Goal: Transaction & Acquisition: Purchase product/service

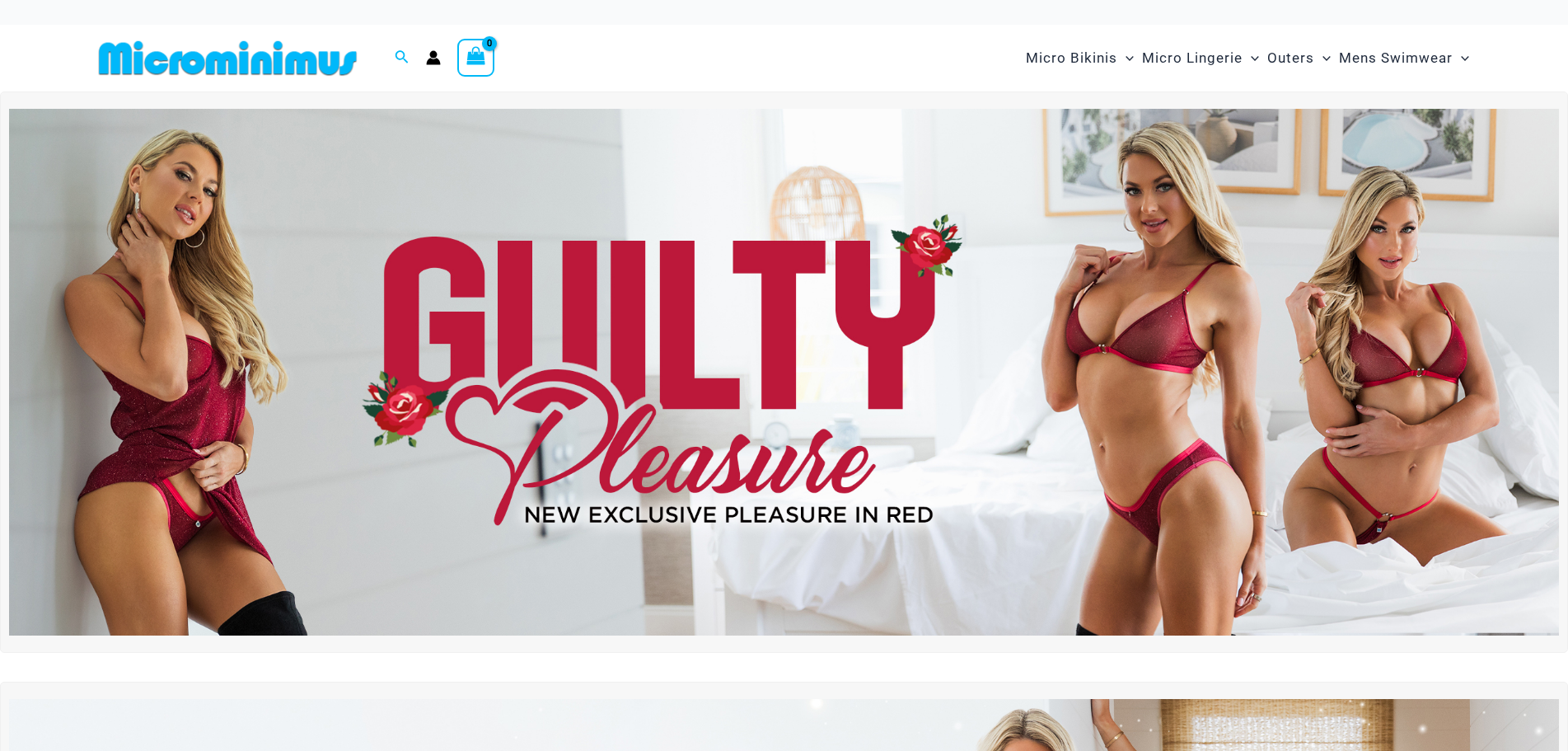
type input "**********"
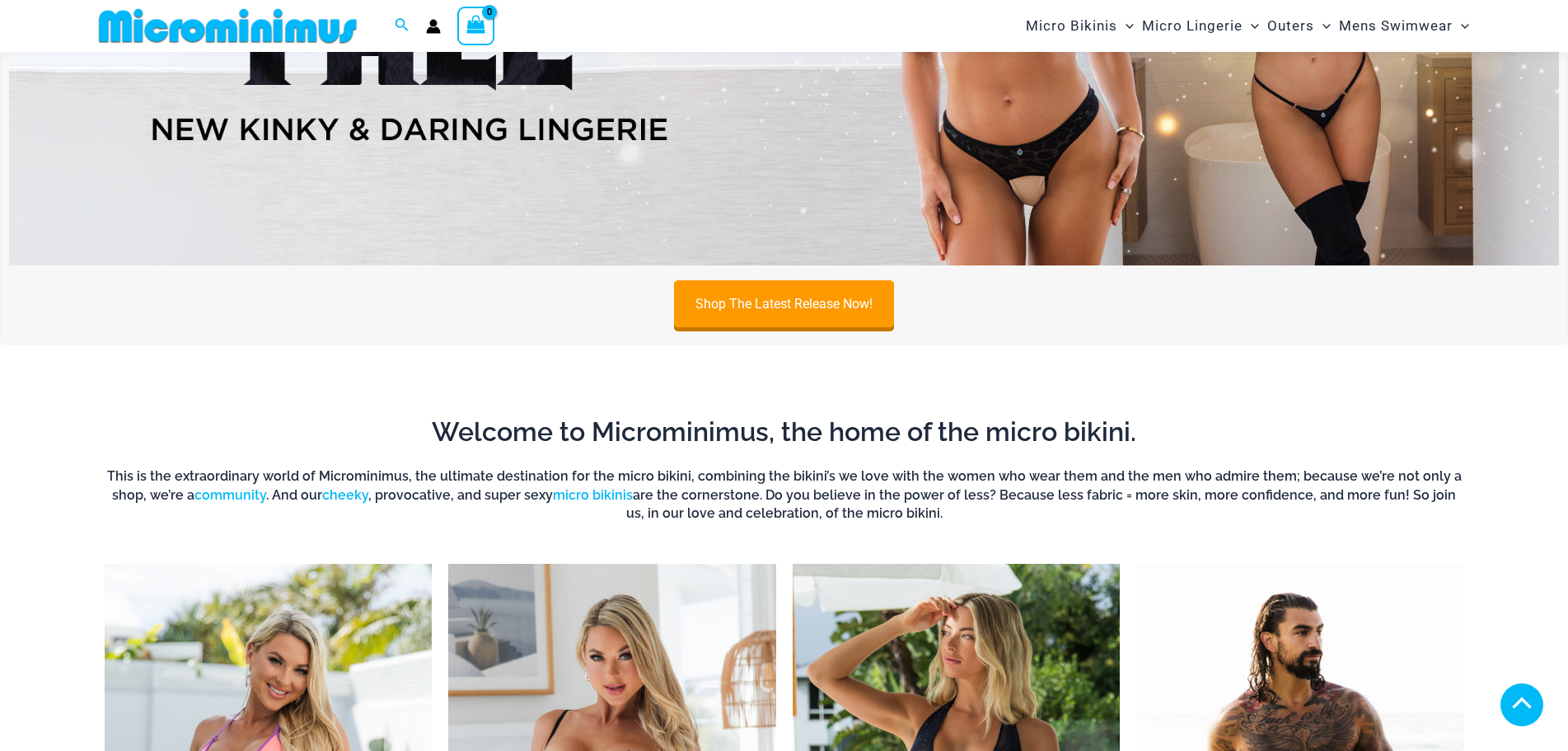
scroll to position [1306, 0]
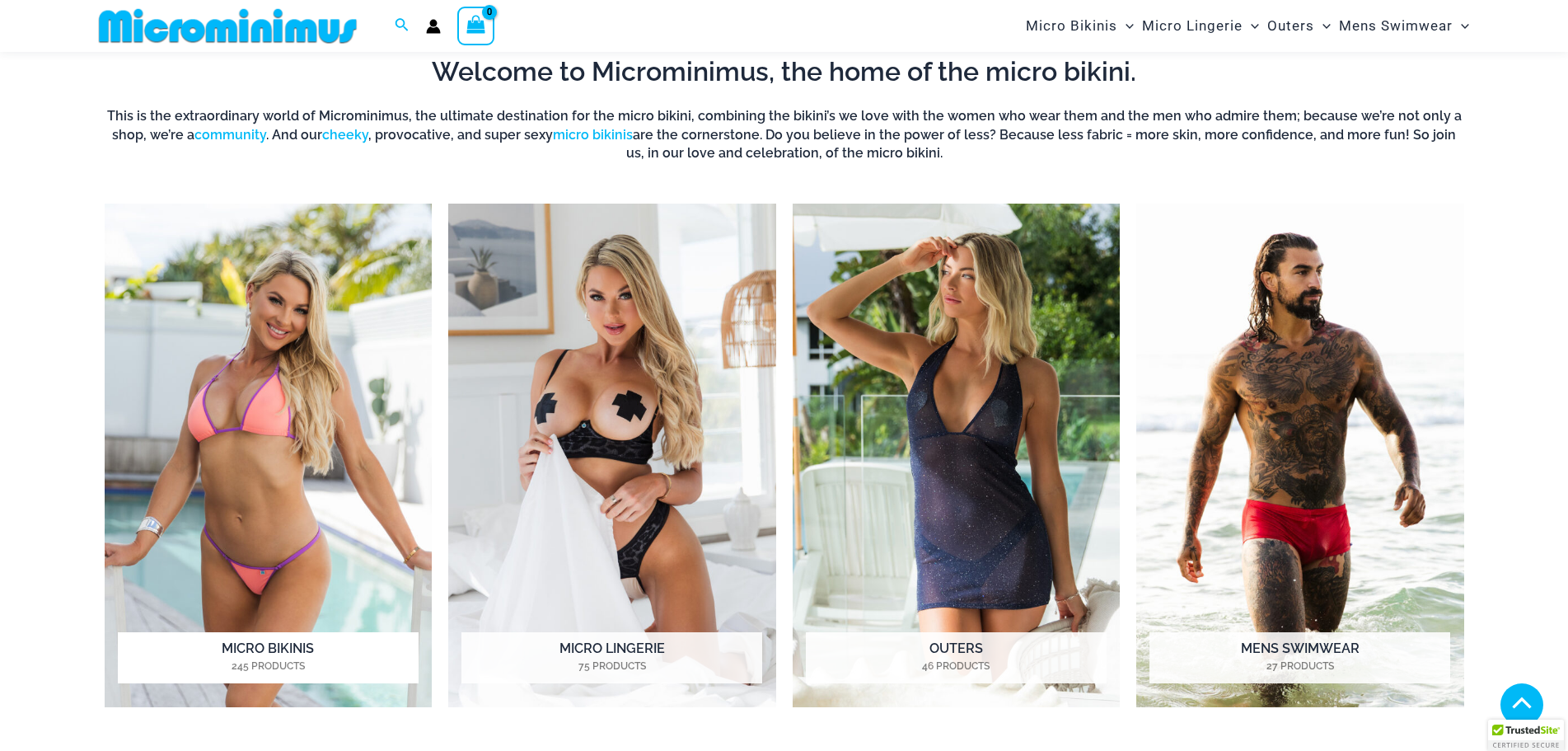
click at [267, 645] on h2 "Micro Bikinis 245 Products" at bounding box center [268, 657] width 301 height 51
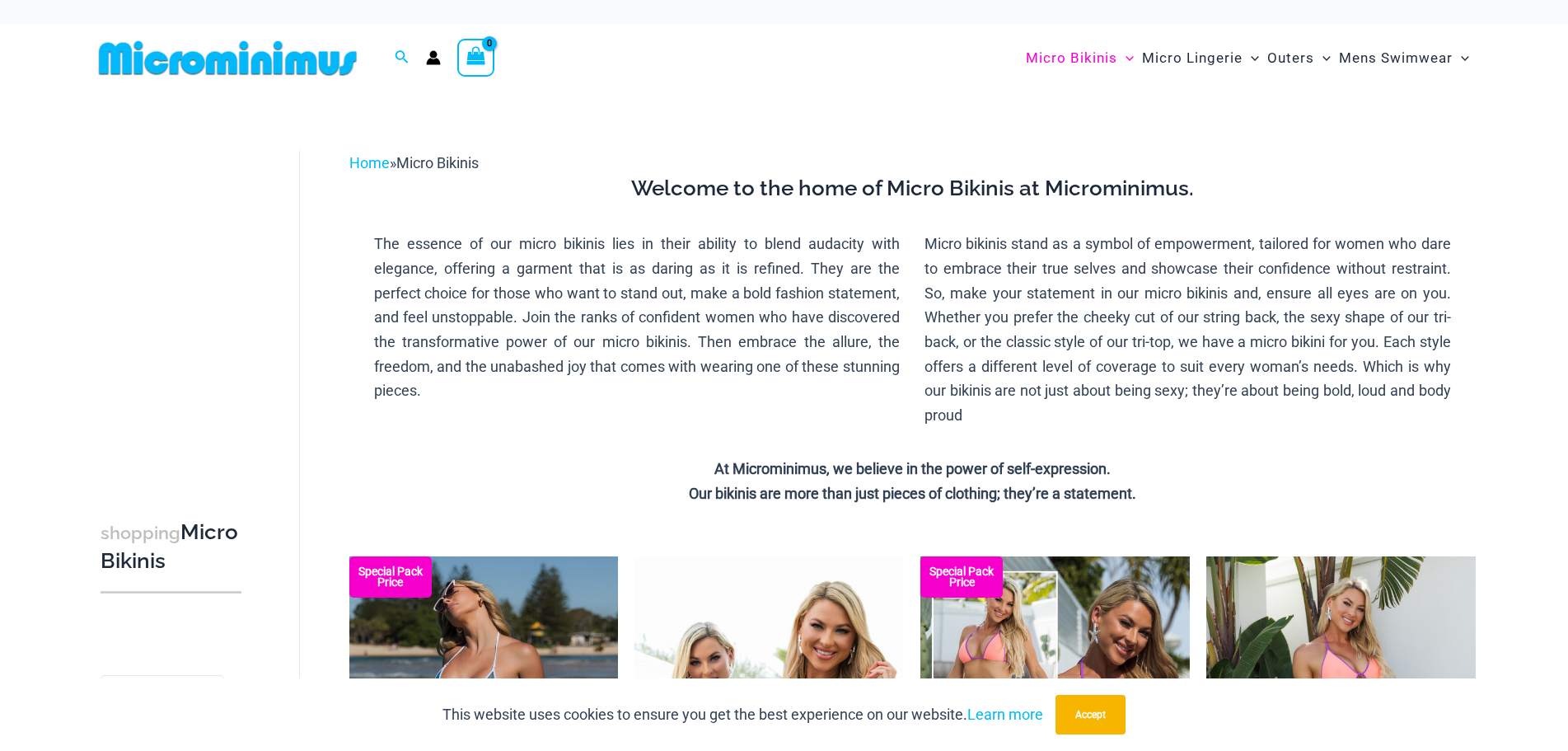
type input "**********"
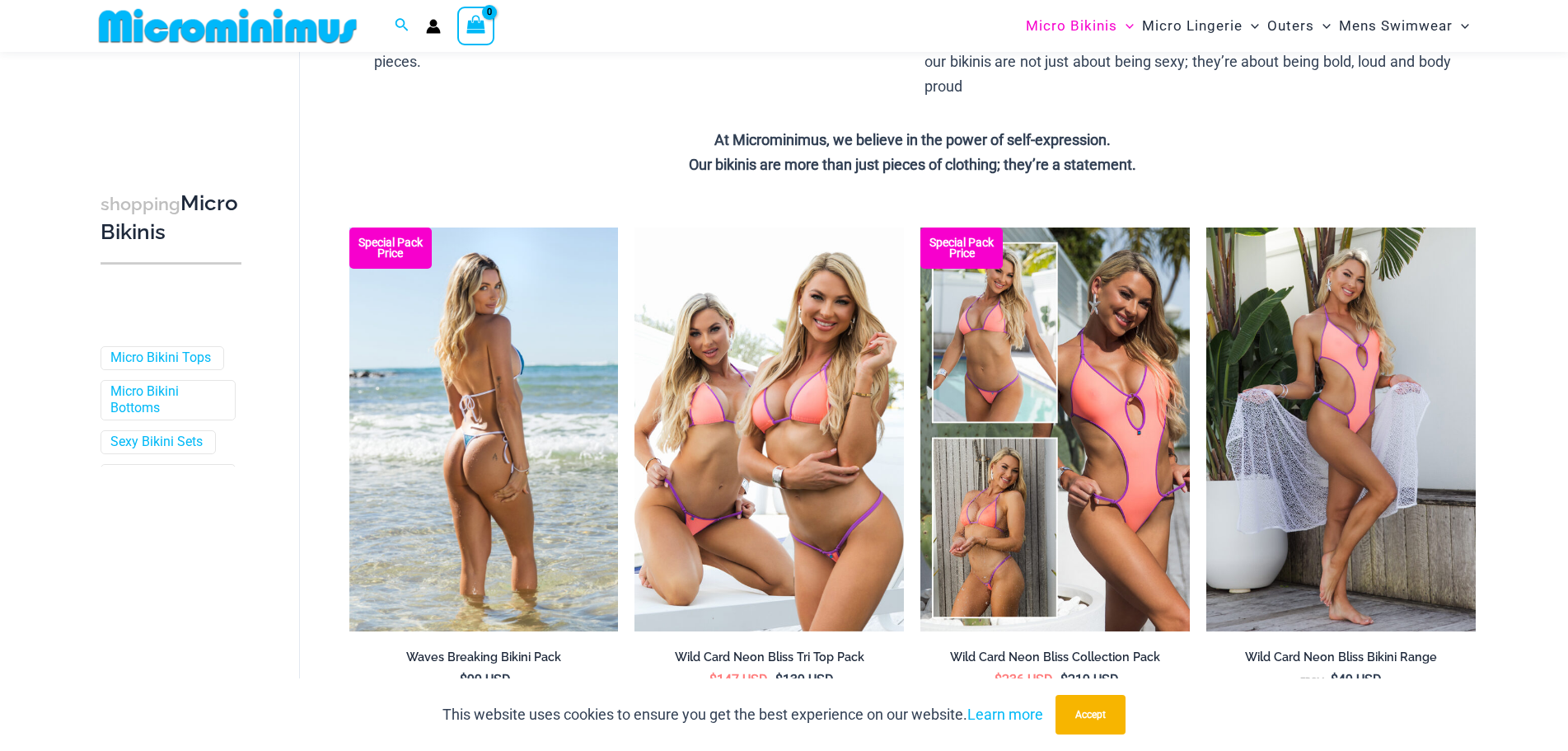
scroll to position [313, 0]
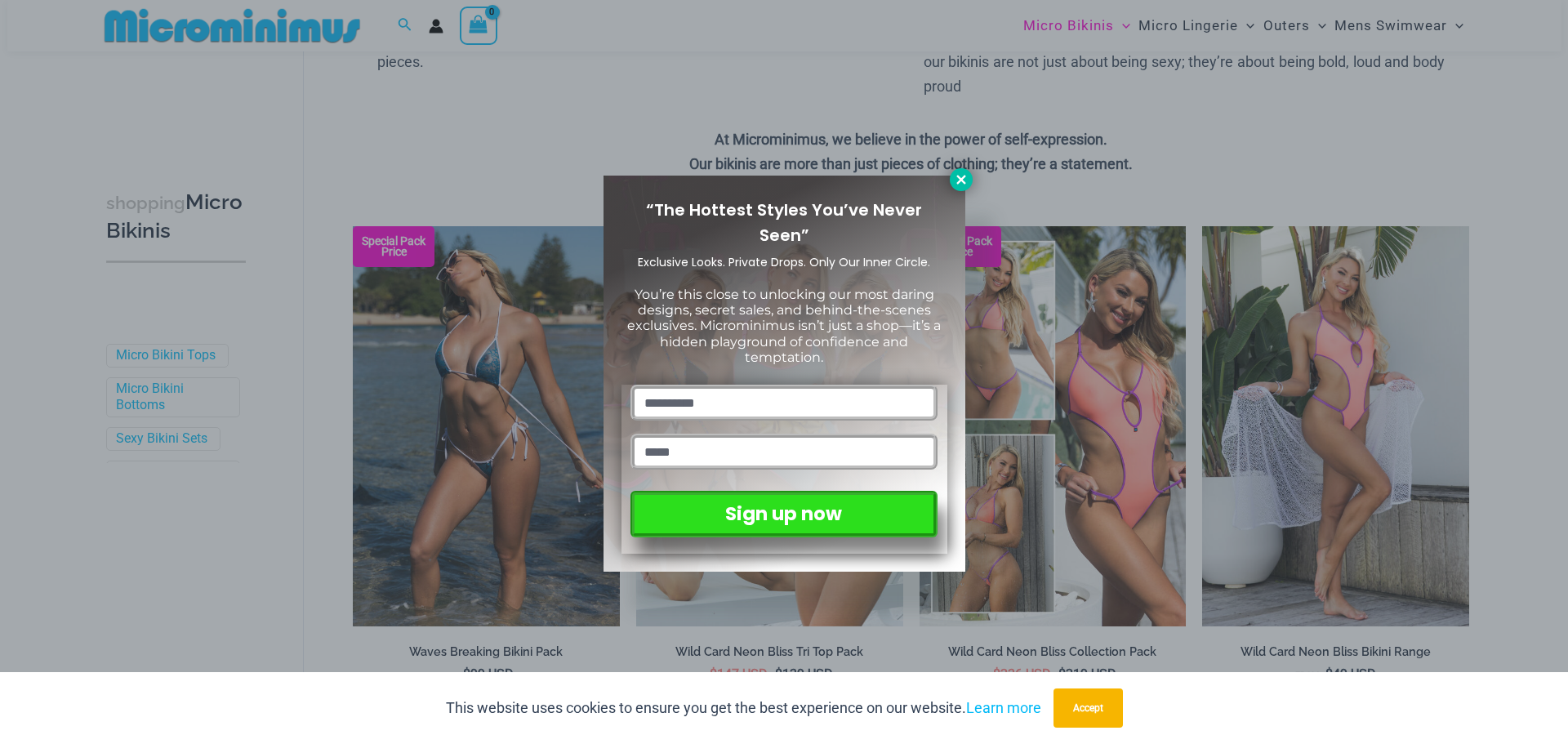
click at [961, 181] on icon at bounding box center [961, 179] width 9 height 9
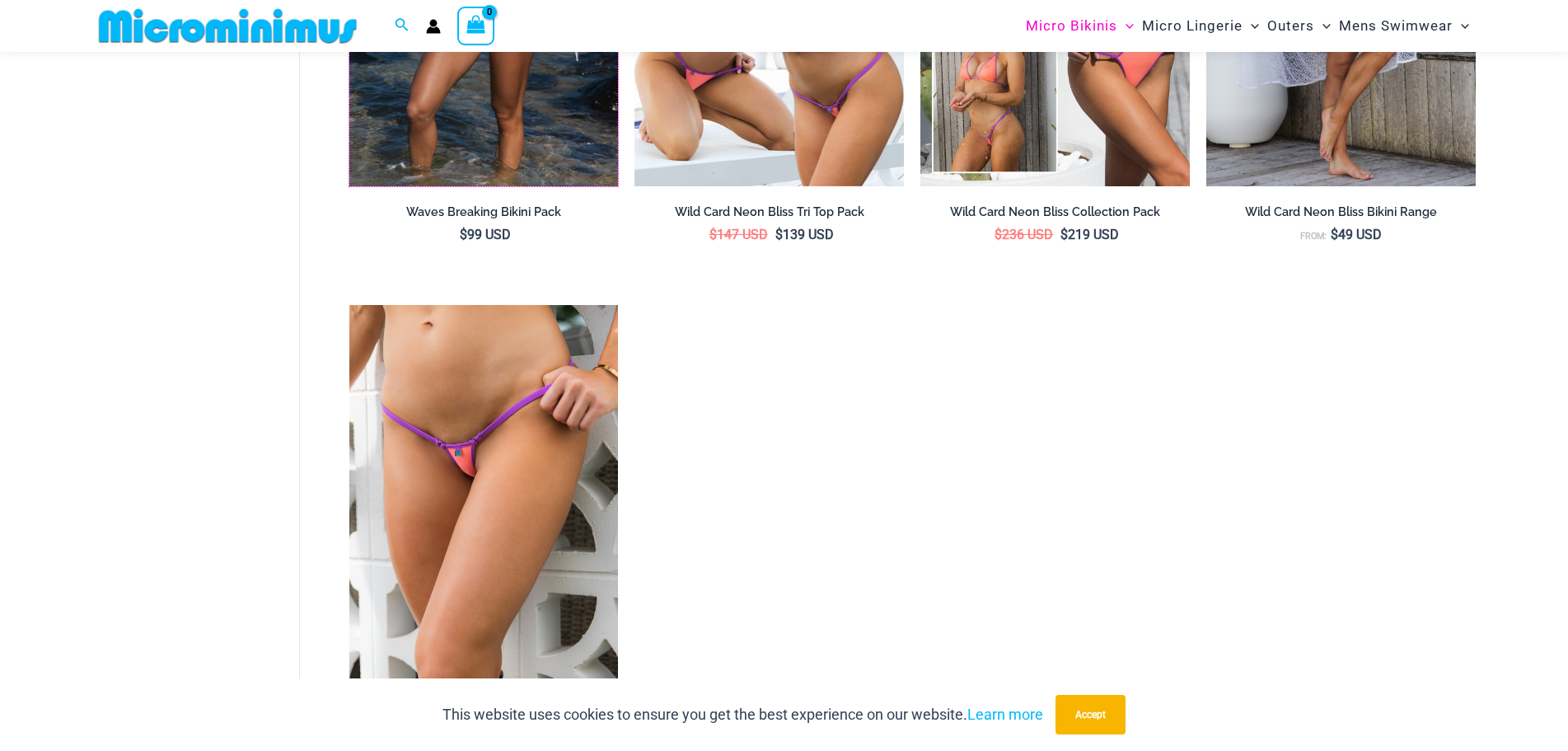
scroll to position [891, 0]
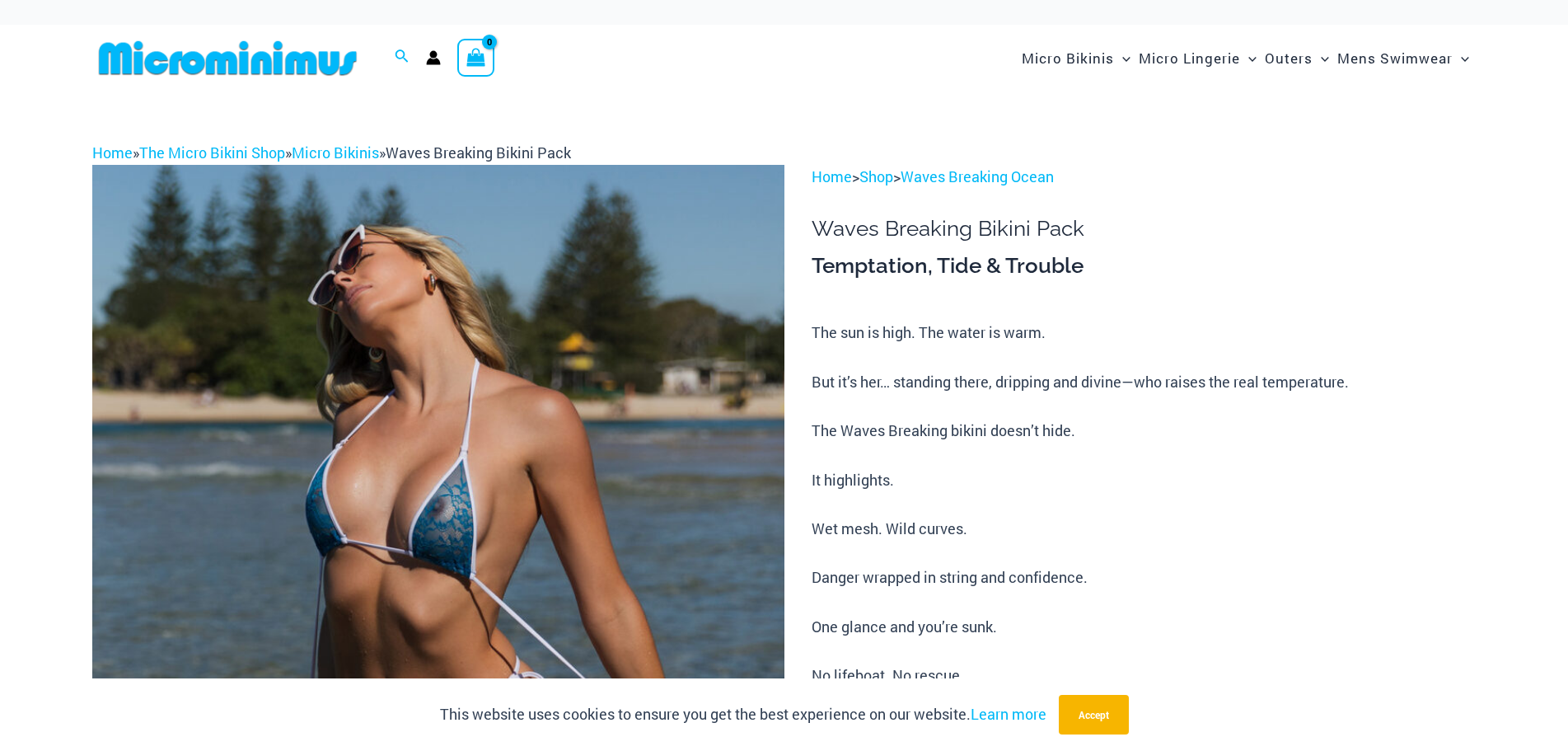
type input "**********"
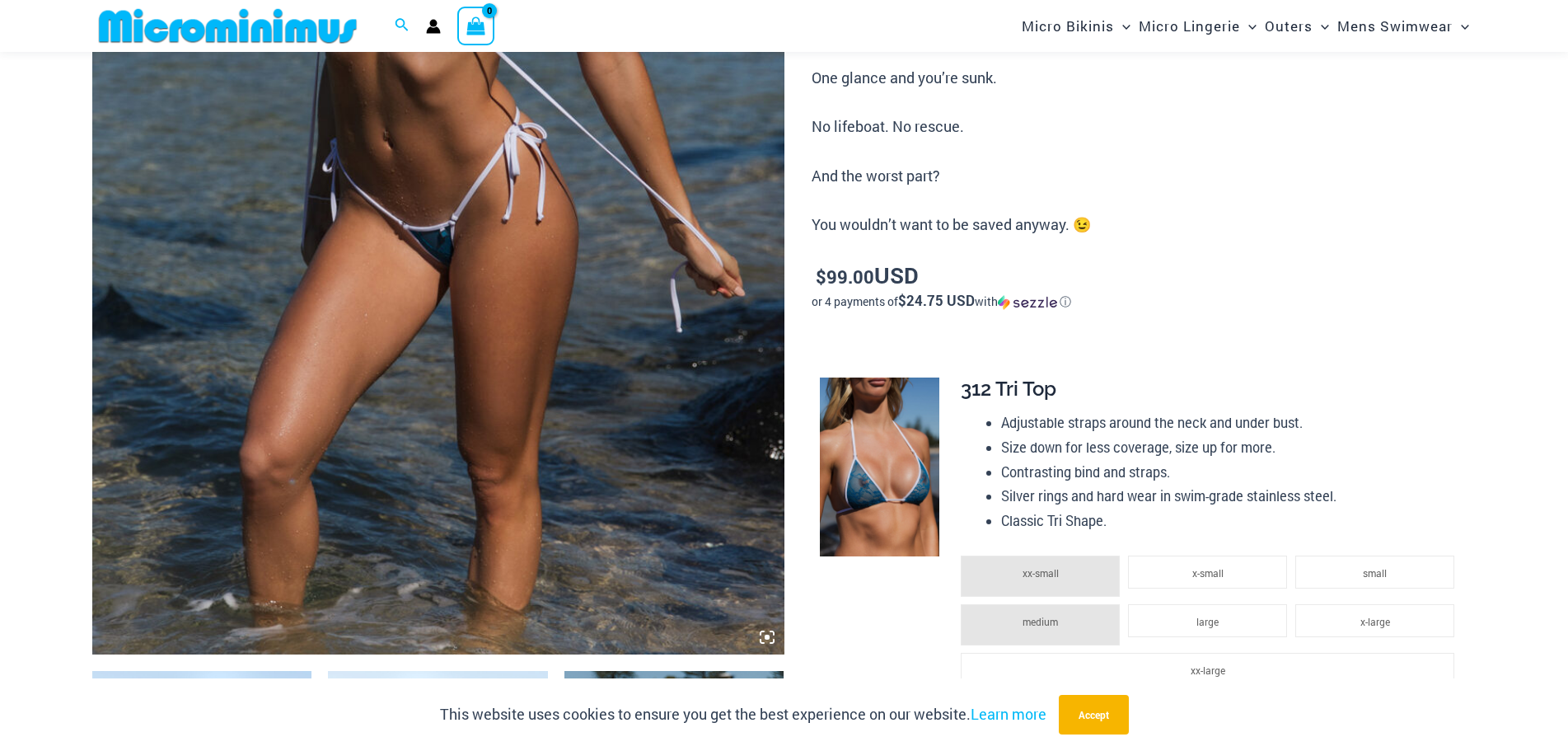
scroll to position [562, 0]
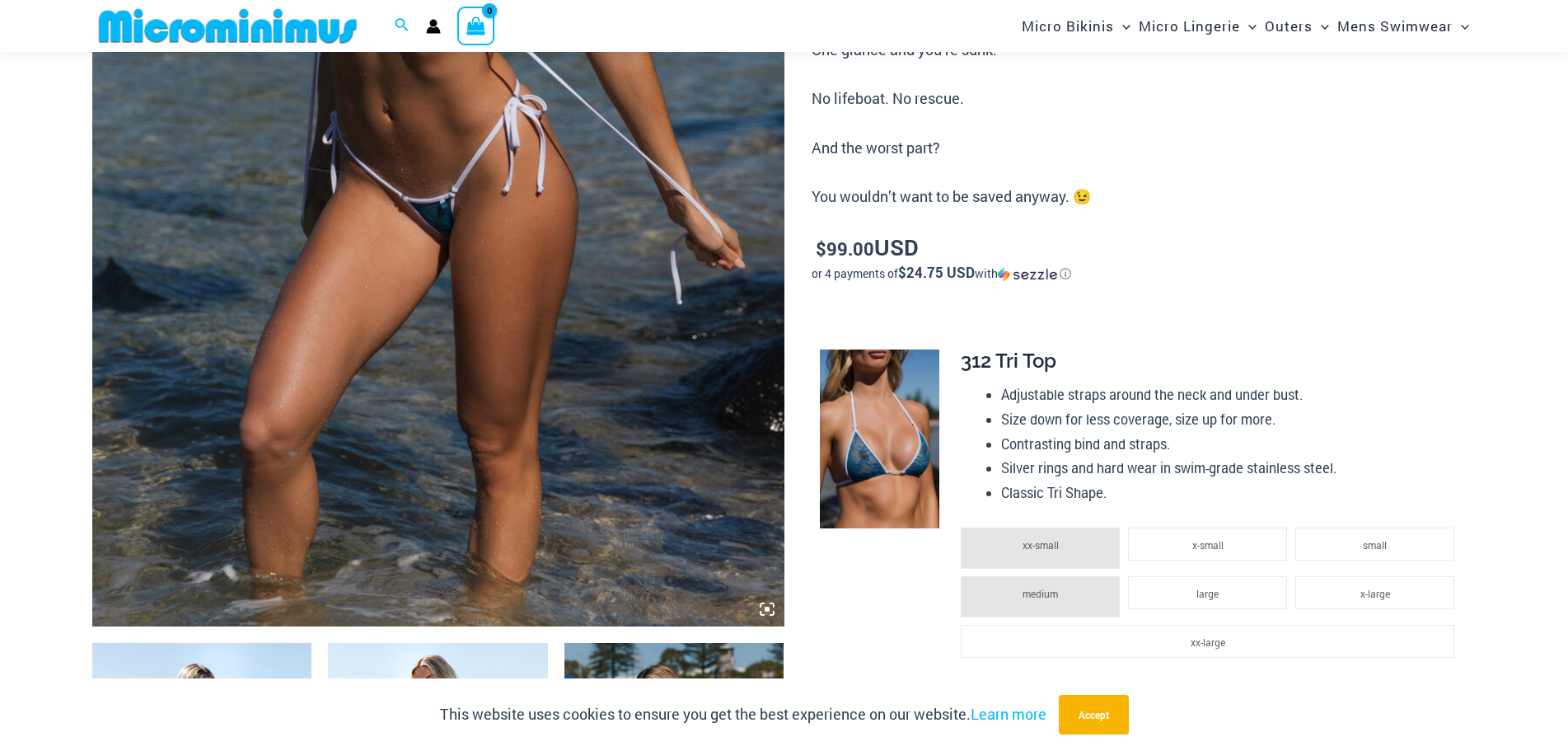
drag, startPoint x: 509, startPoint y: 291, endPoint x: 1352, endPoint y: 246, distance: 844.2
click at [1344, 248] on div "Home > Shop > Waves Breaking Ocean Home / Micro Bikinis / Waves Breaking Bikini…" at bounding box center [1143, 720] width 664 height 2266
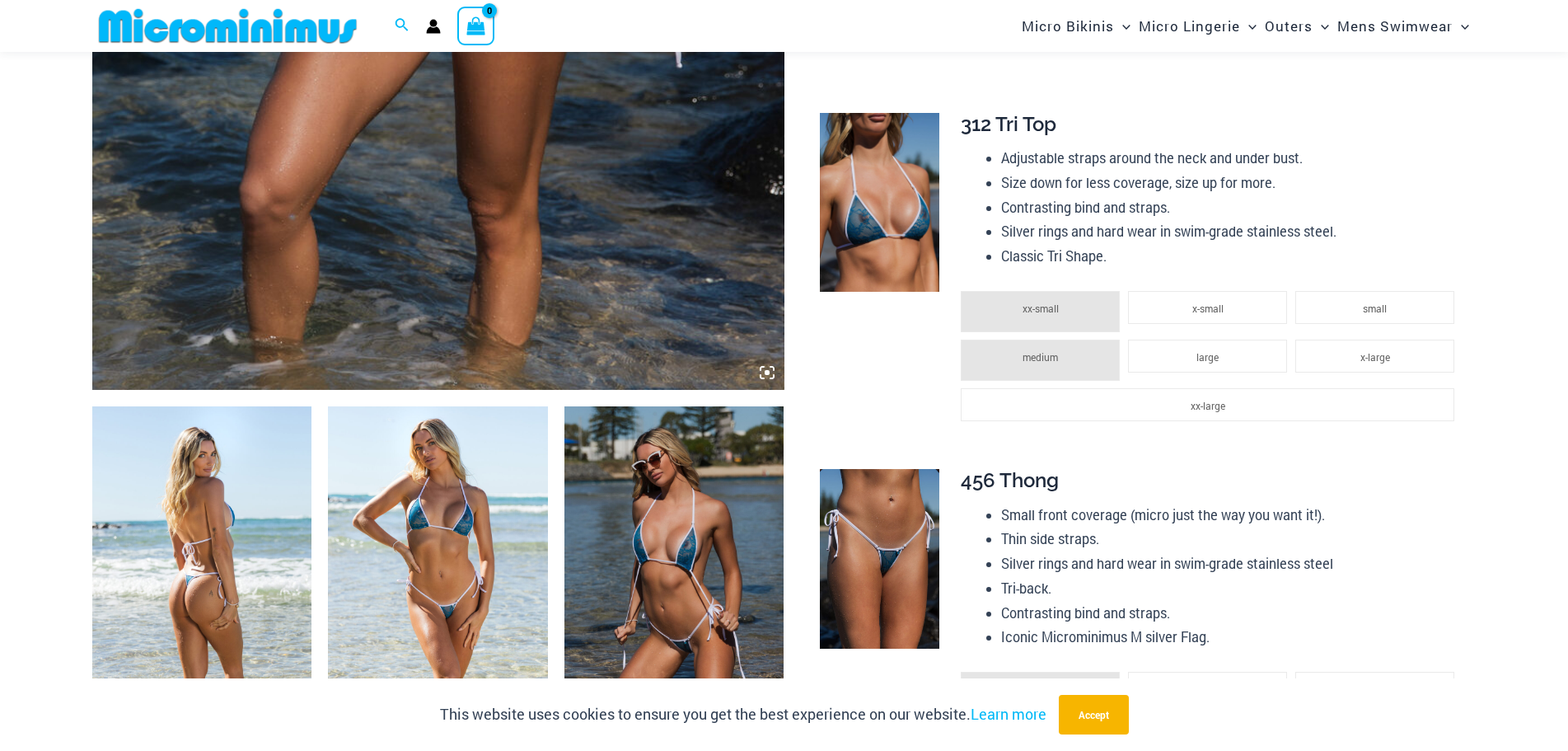
scroll to position [727, 0]
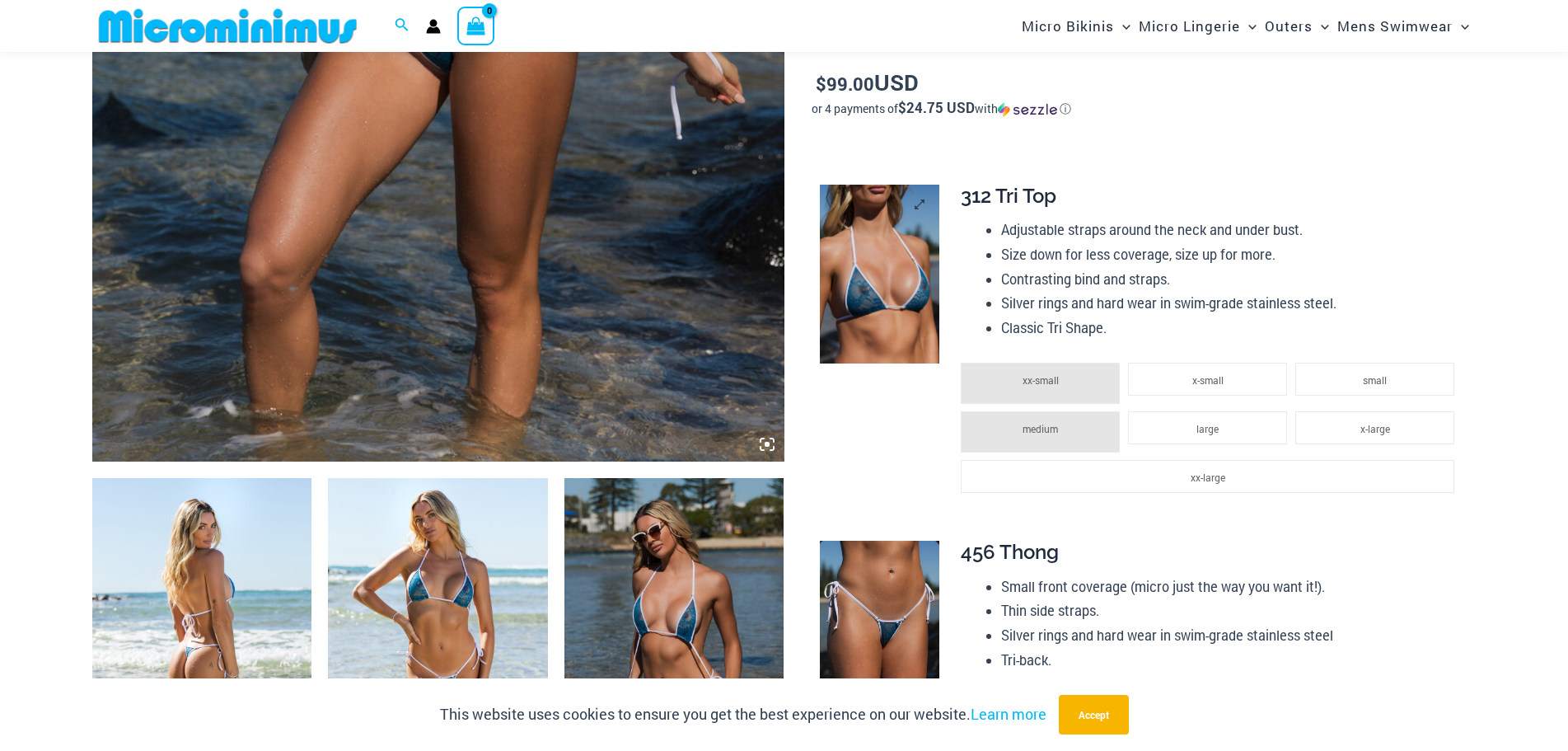
click at [902, 270] on img at bounding box center [879, 274] width 120 height 180
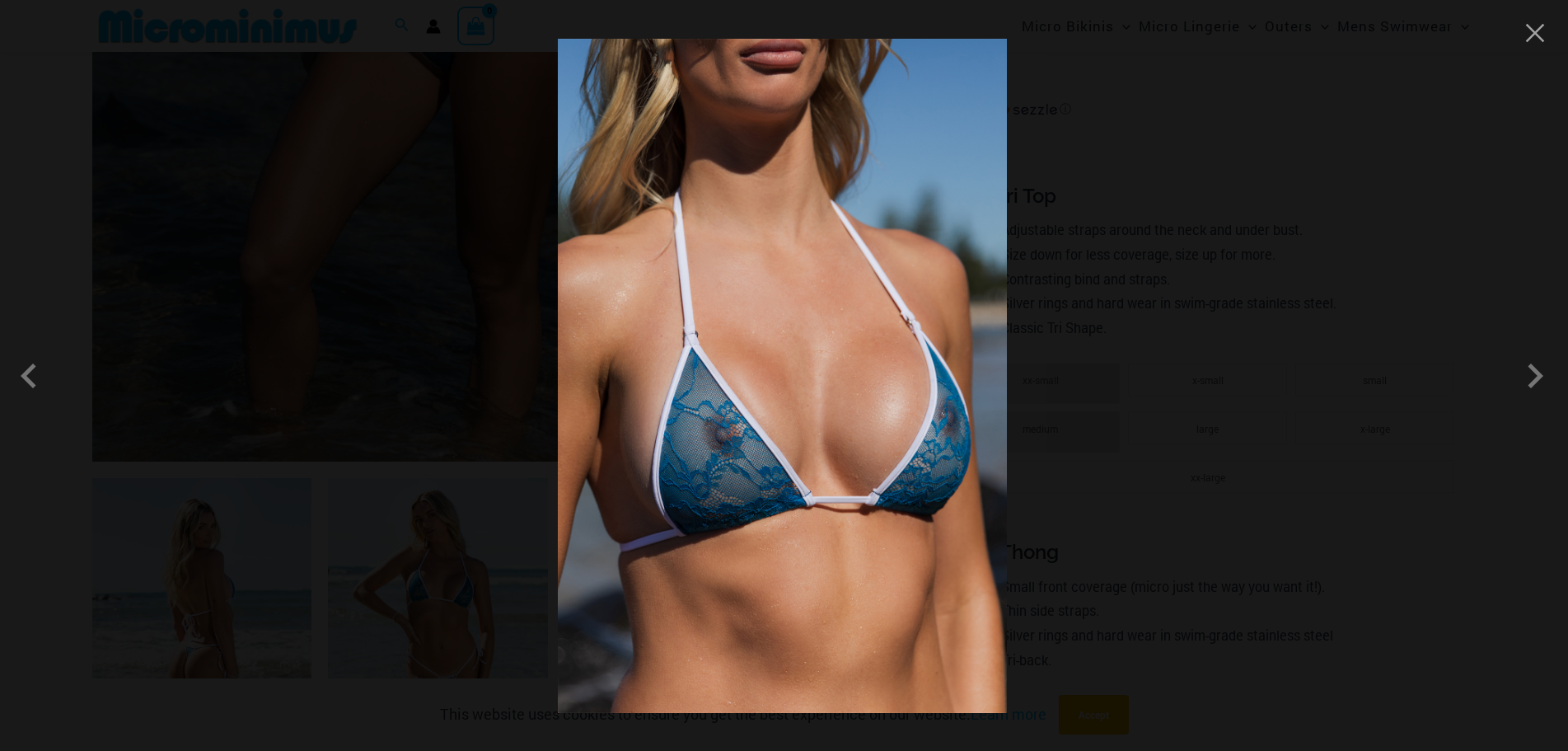
click at [835, 431] on img at bounding box center [783, 376] width 449 height 674
click at [1532, 40] on button "Close" at bounding box center [1535, 33] width 25 height 25
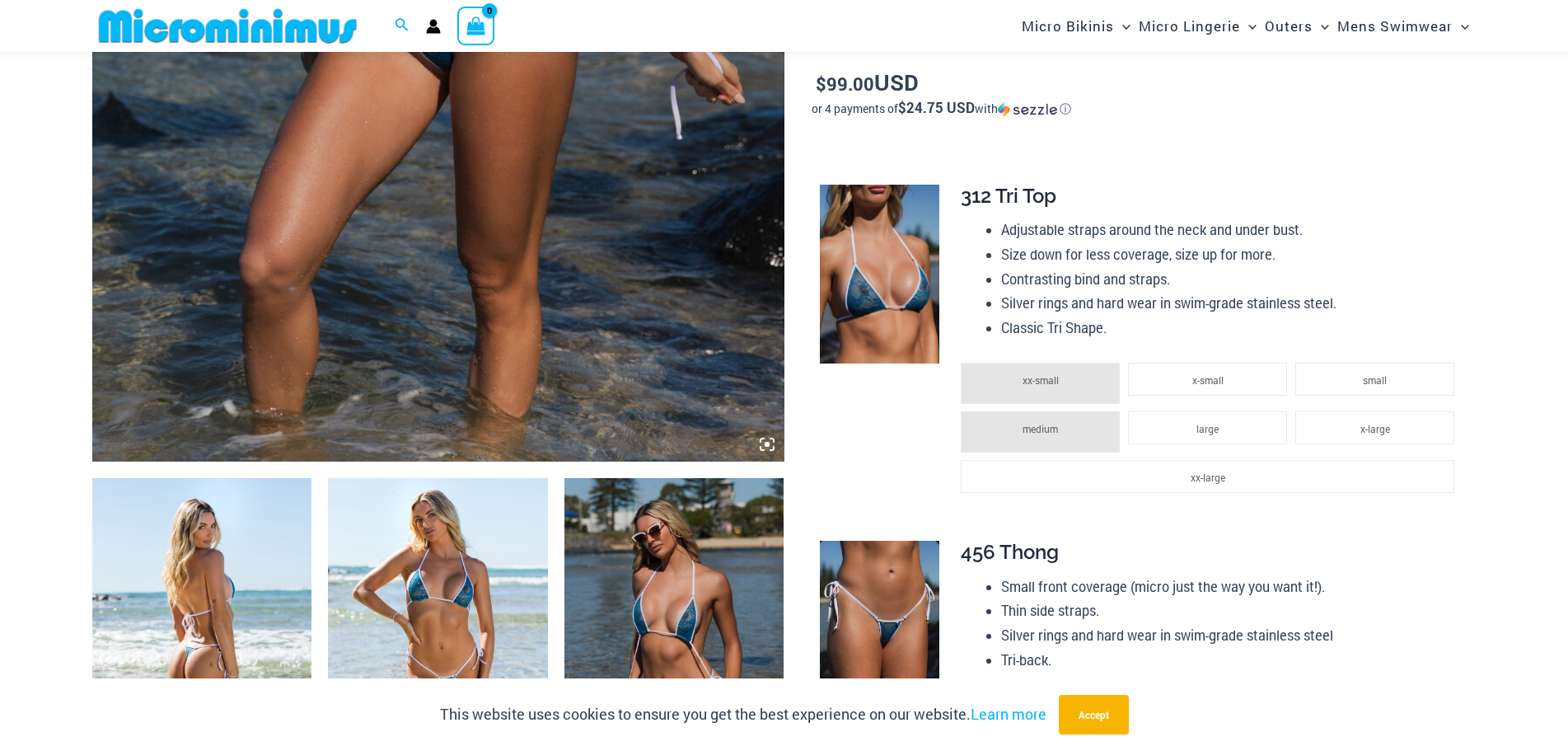
scroll to position [974, 0]
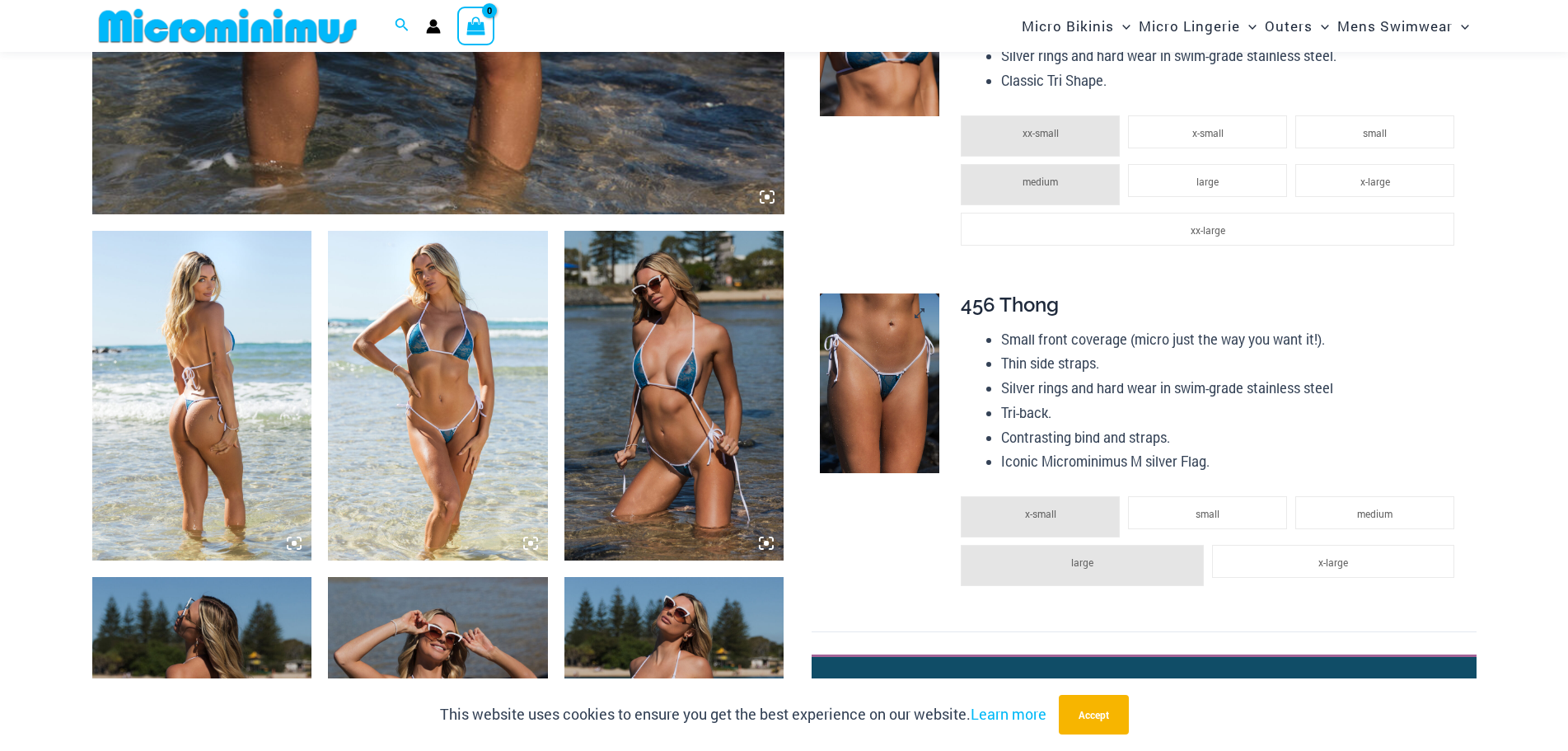
click at [928, 396] on img at bounding box center [879, 383] width 120 height 180
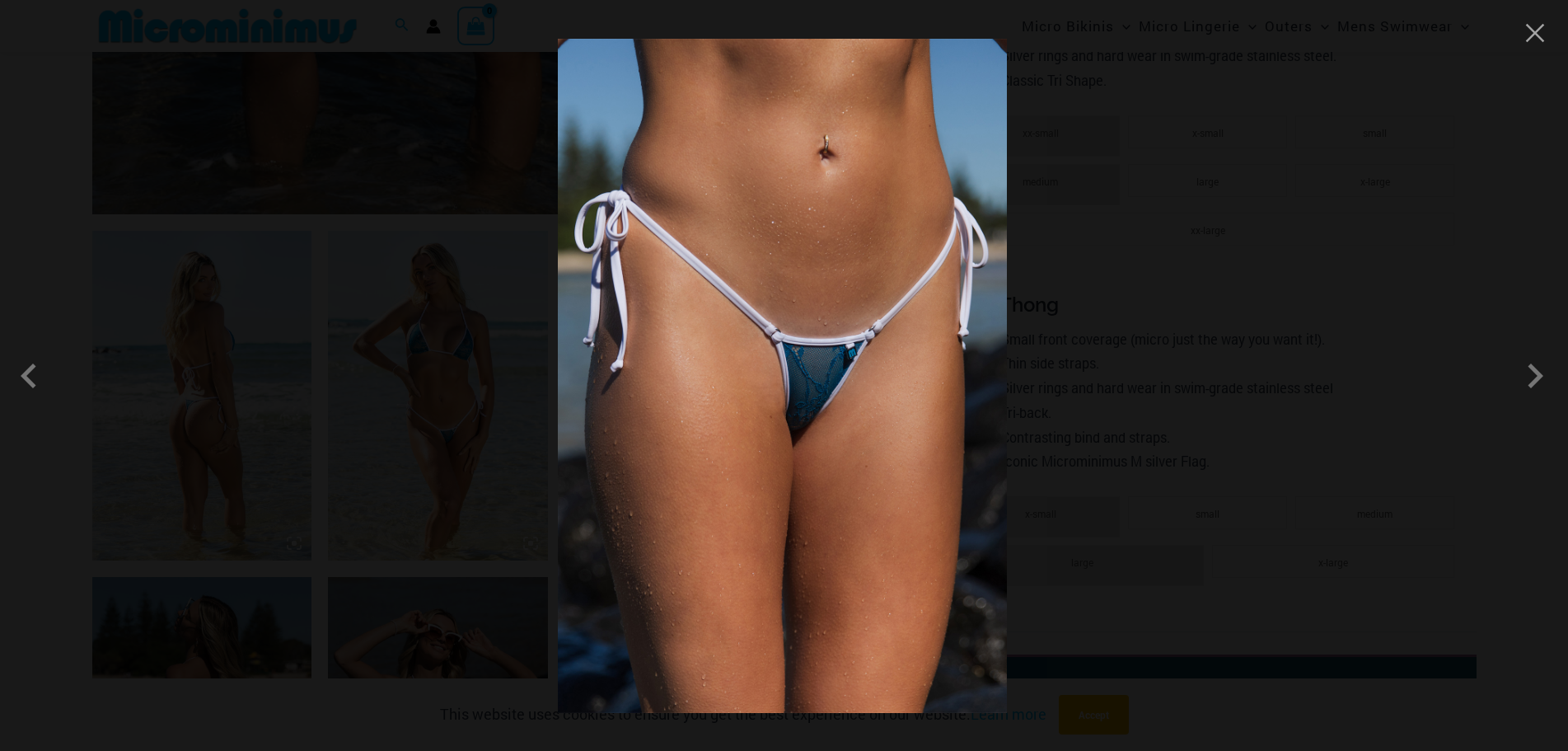
click at [821, 402] on img at bounding box center [783, 376] width 449 height 674
